Goal: Transaction & Acquisition: Purchase product/service

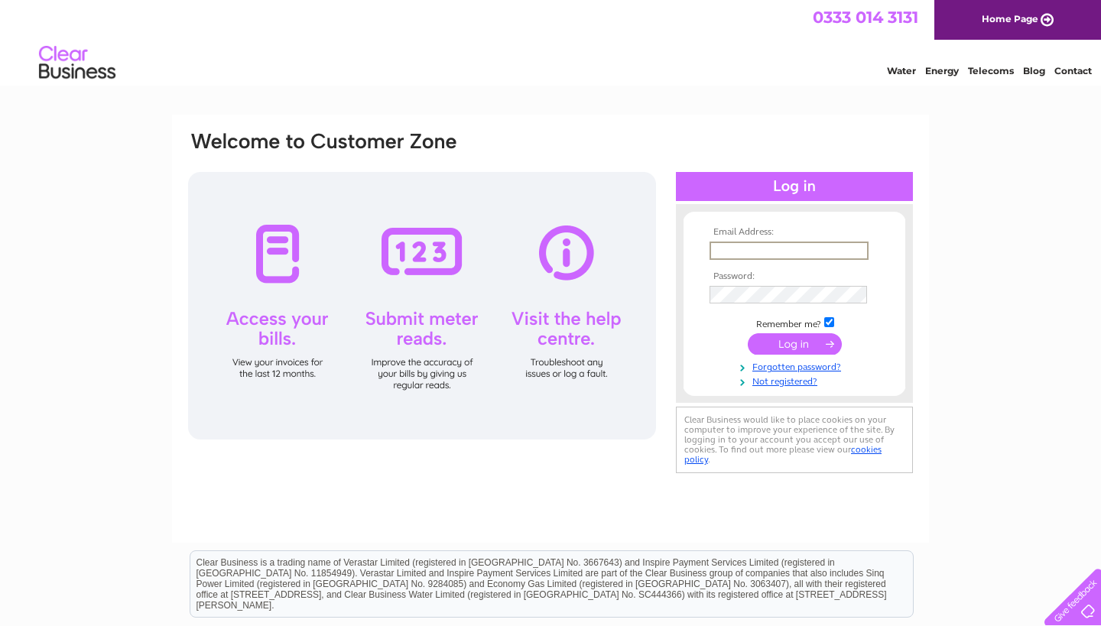
type input "info@avrilthomsonsmith.com"
click at [794, 342] on input "submit" at bounding box center [794, 343] width 94 height 21
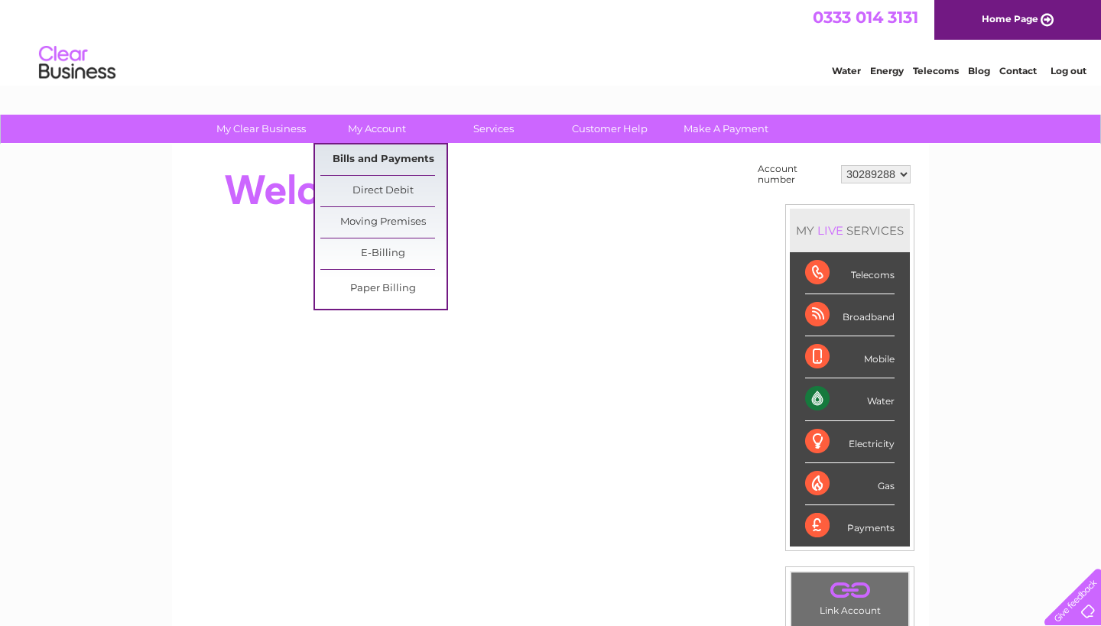
click at [381, 154] on link "Bills and Payments" at bounding box center [383, 159] width 126 height 31
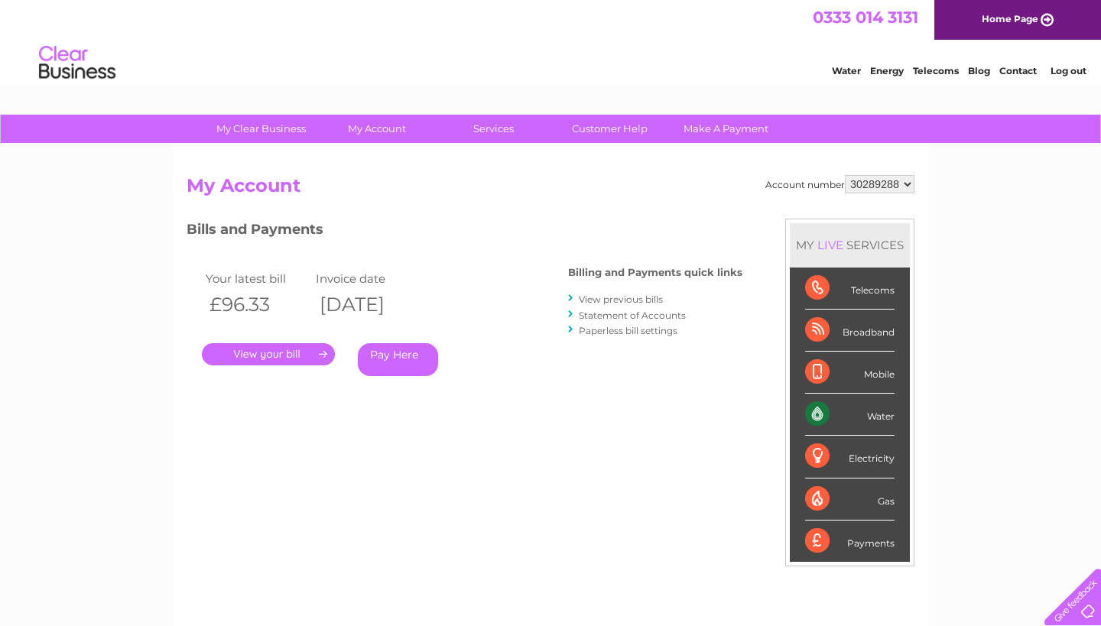
click at [406, 355] on link "Pay Here" at bounding box center [398, 359] width 80 height 33
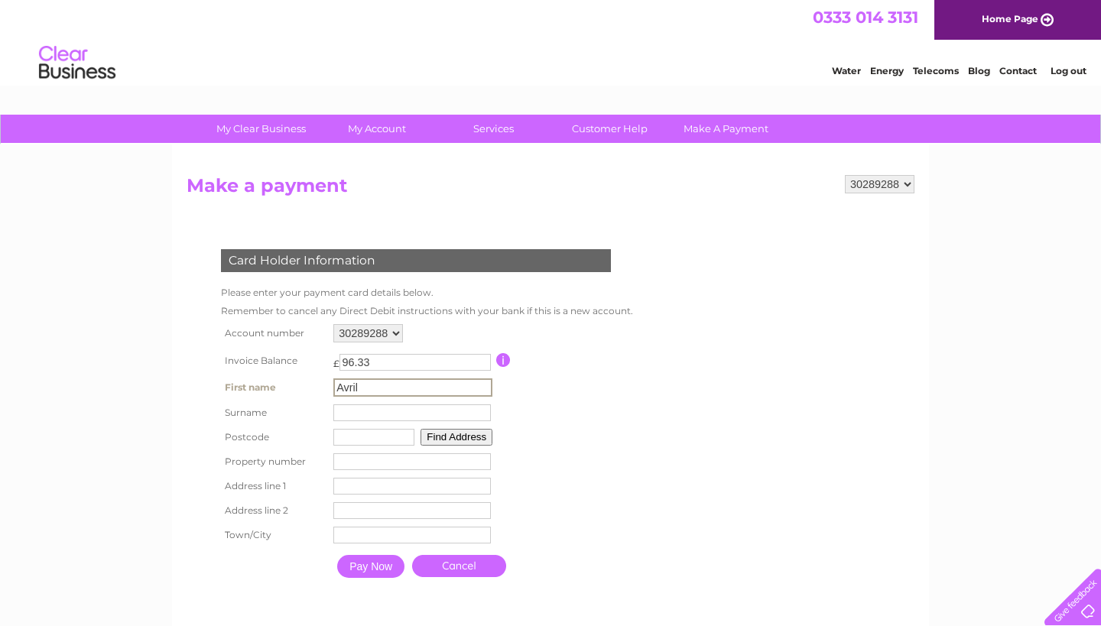
type input "Avril"
type input "Thomson"
type input "ZE10ER"
click at [410, 458] on input "number" at bounding box center [410, 460] width 157 height 17
type input "82"
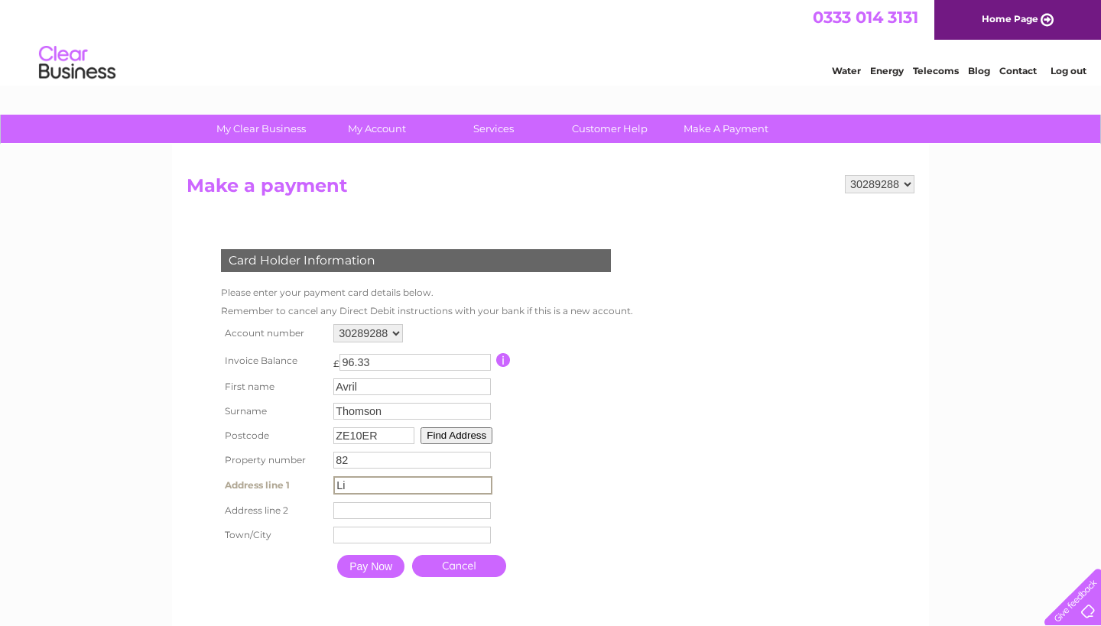
type input "L"
type input "King Harald Street"
type input "Lerwick"
type input "Shetland"
click at [374, 572] on input "Pay Now" at bounding box center [370, 566] width 67 height 23
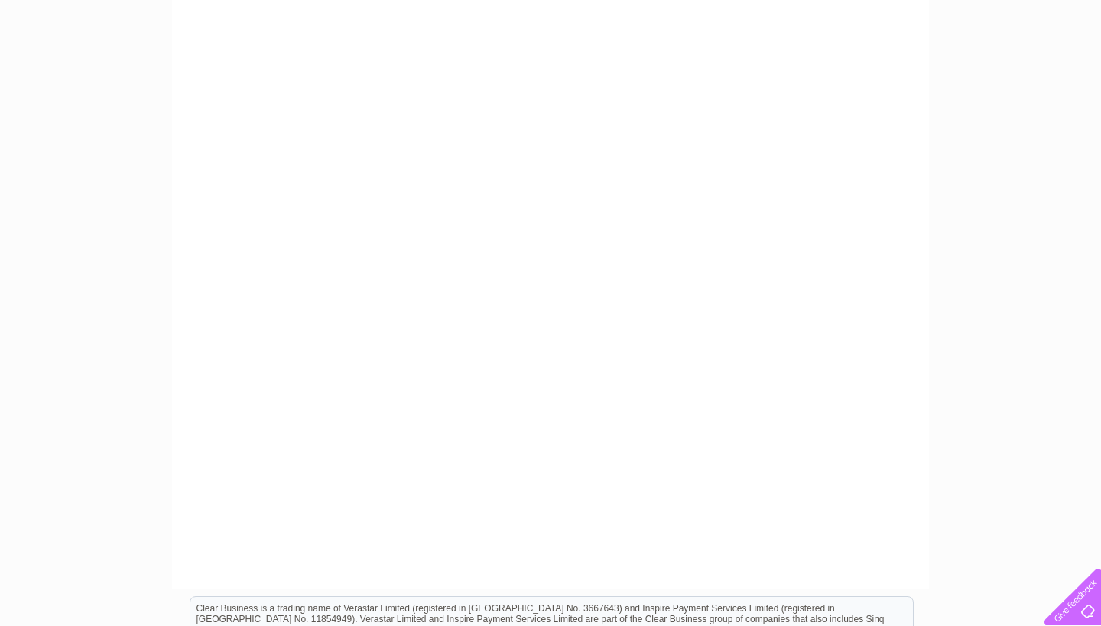
scroll to position [336, 0]
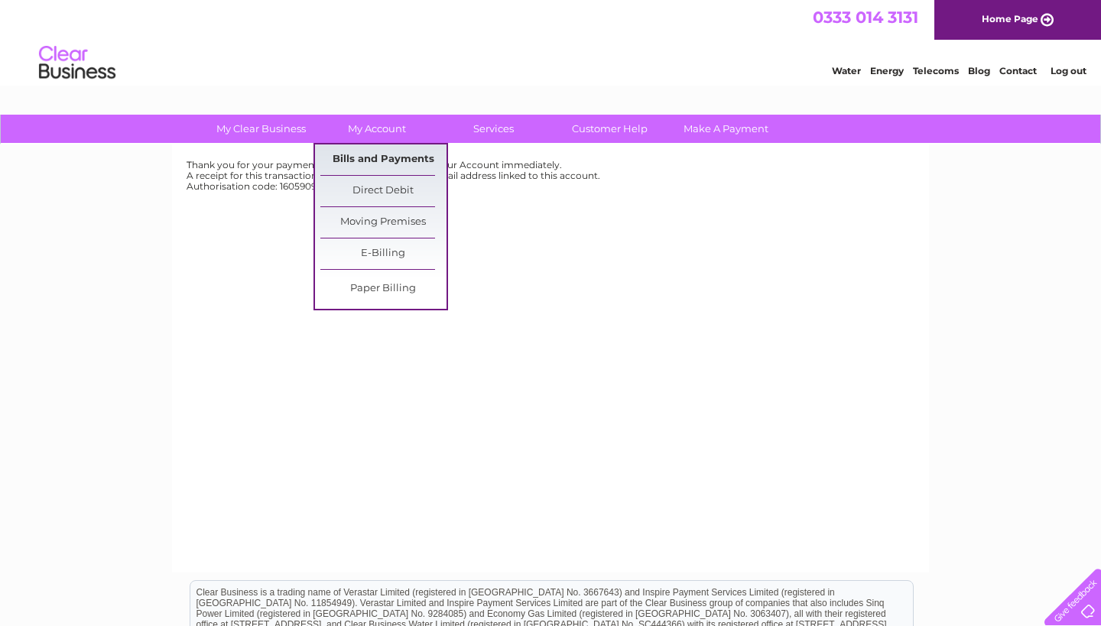
click at [400, 160] on link "Bills and Payments" at bounding box center [383, 159] width 126 height 31
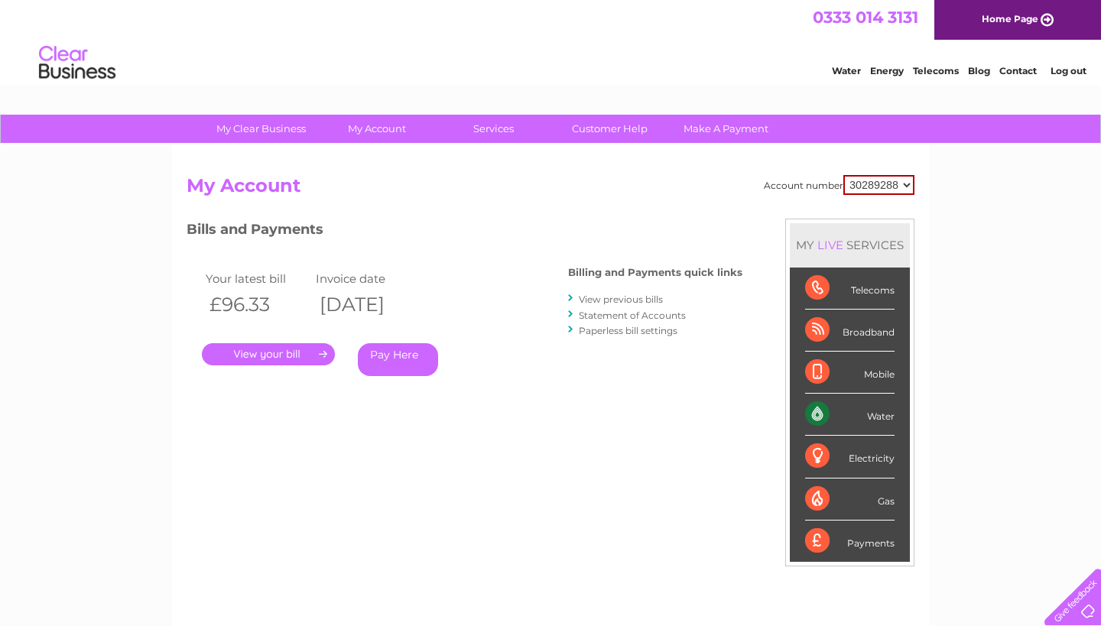
click at [300, 356] on link "." at bounding box center [268, 354] width 133 height 22
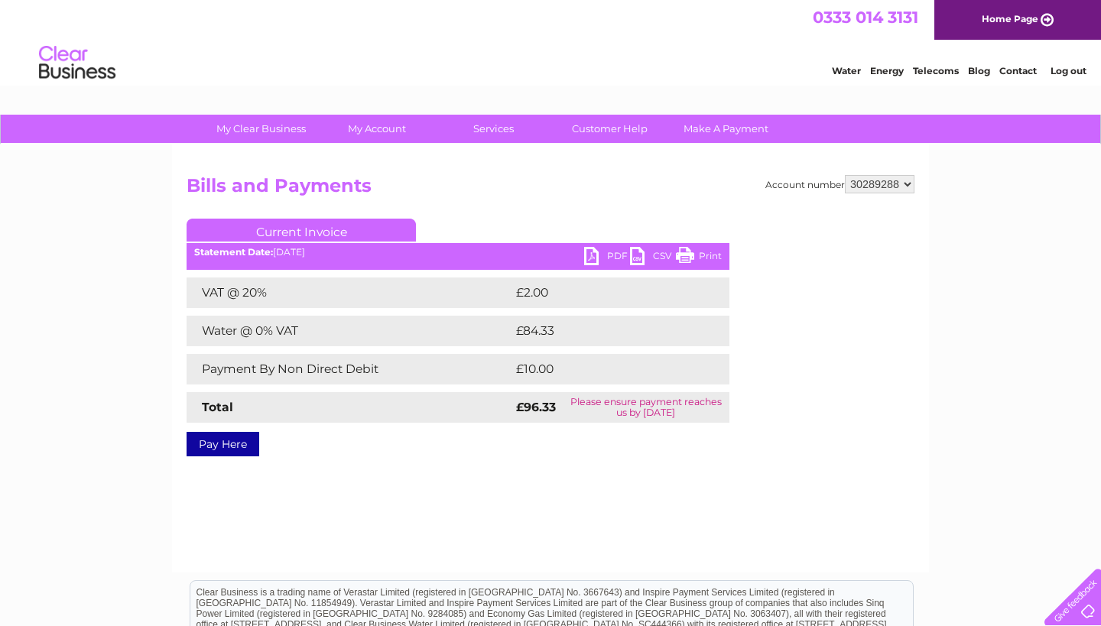
click at [609, 256] on link "PDF" at bounding box center [607, 258] width 46 height 22
